Goal: Transaction & Acquisition: Download file/media

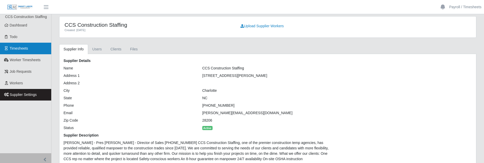
click at [19, 49] on span "Timesheets" at bounding box center [19, 48] width 18 height 4
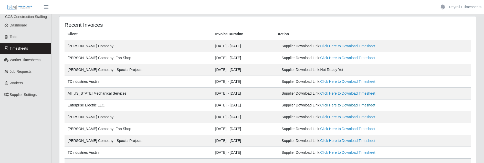
click at [343, 105] on link "Click Here to Download Timesheet" at bounding box center [348, 105] width 55 height 4
click at [328, 92] on link "Click Here to Download Timesheet" at bounding box center [348, 93] width 55 height 4
click at [346, 82] on link "Click Here to Download Timesheet" at bounding box center [348, 81] width 55 height 4
click at [352, 57] on link "Click Here to Download Timesheet" at bounding box center [348, 58] width 55 height 4
click at [321, 45] on link "Click Here to Download Timesheet" at bounding box center [348, 46] width 55 height 4
